Goal: Check status

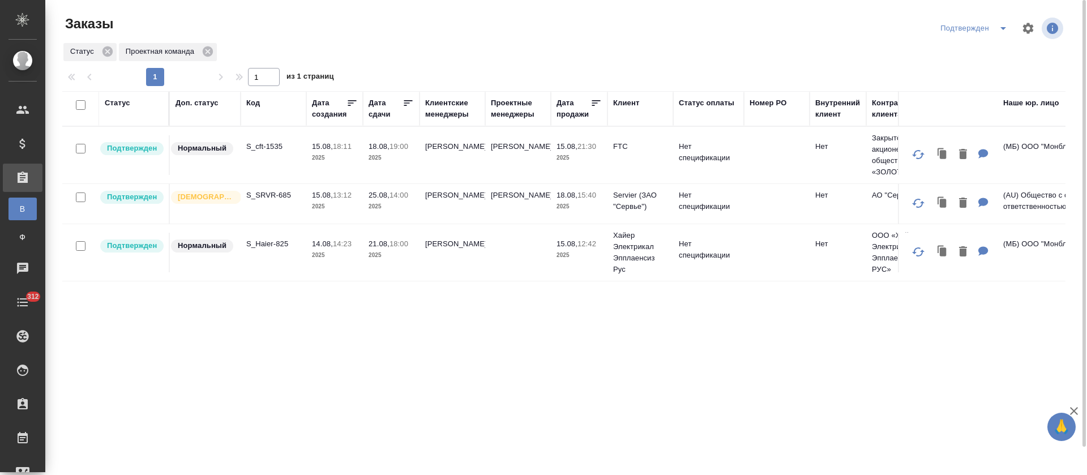
click at [517, 20] on div at bounding box center [569, 28] width 338 height 27
